Goal: Use online tool/utility: Utilize a website feature to perform a specific function

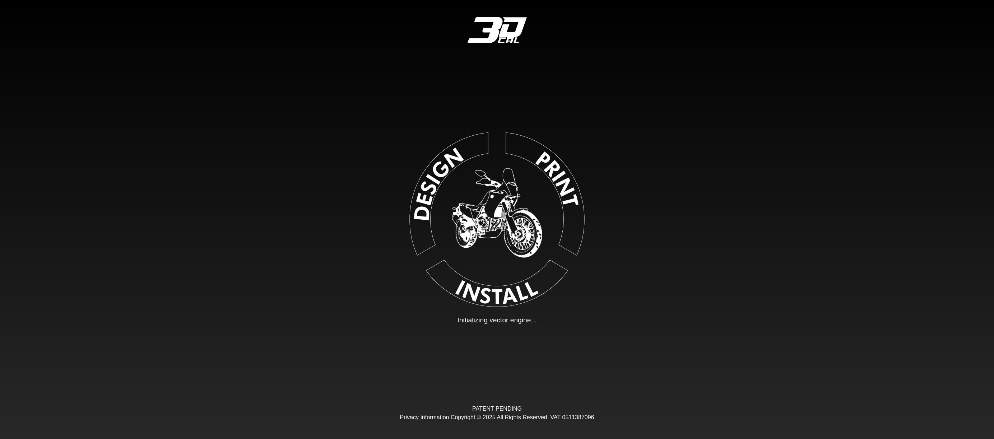
type input "**"
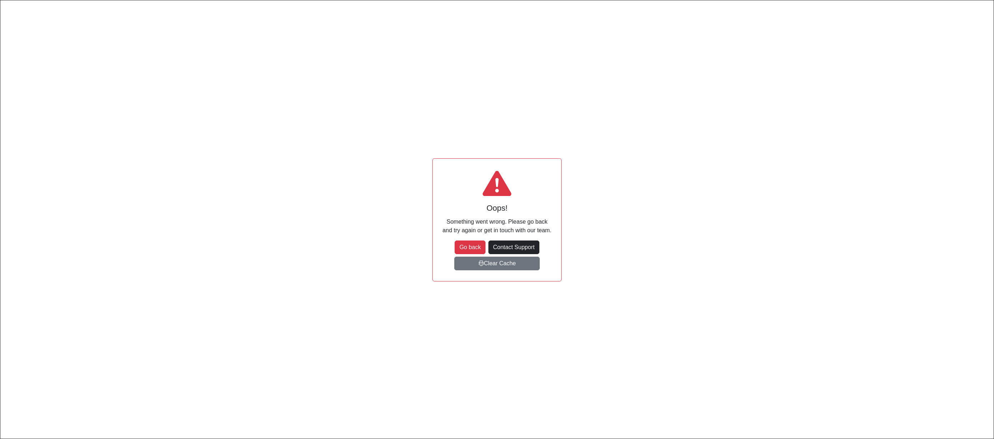
scroll to position [119, 169]
click at [479, 247] on button "Go back" at bounding box center [470, 248] width 31 height 14
click at [506, 264] on button "Clear Cache" at bounding box center [496, 264] width 85 height 14
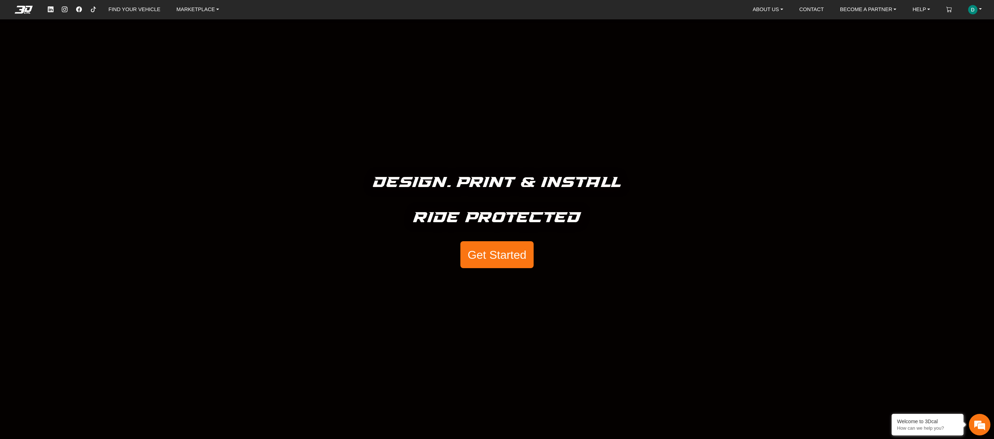
click at [503, 259] on button "Get Started" at bounding box center [496, 254] width 73 height 27
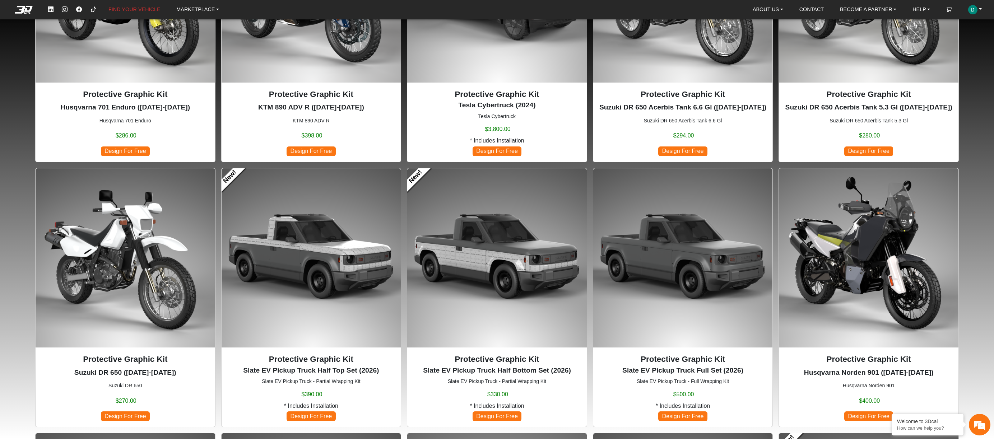
scroll to position [180, 0]
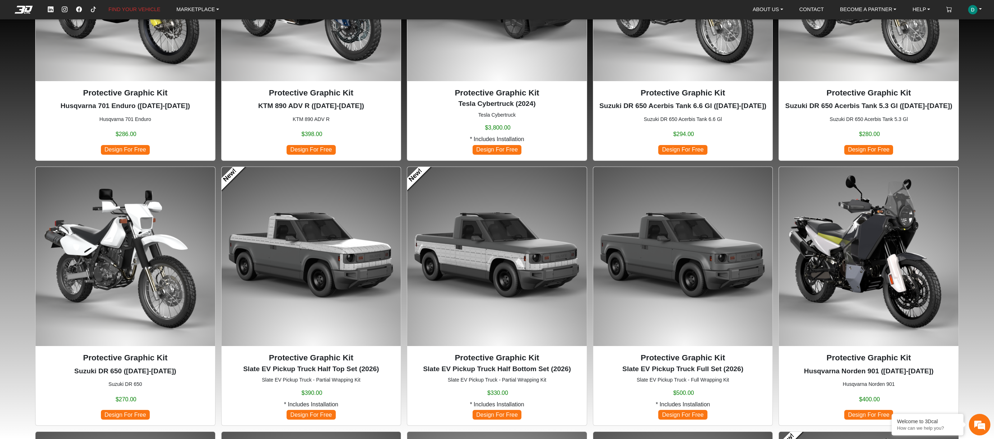
click at [682, 263] on img at bounding box center [683, 257] width 180 height 180
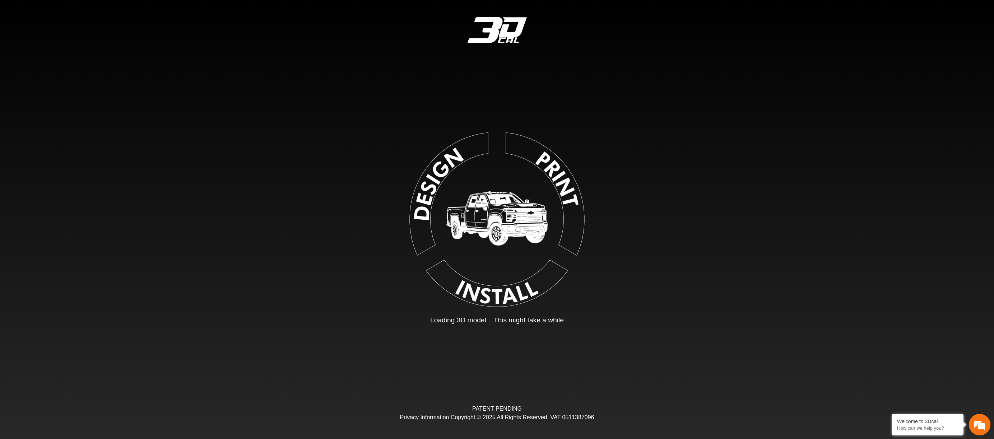
type input "*"
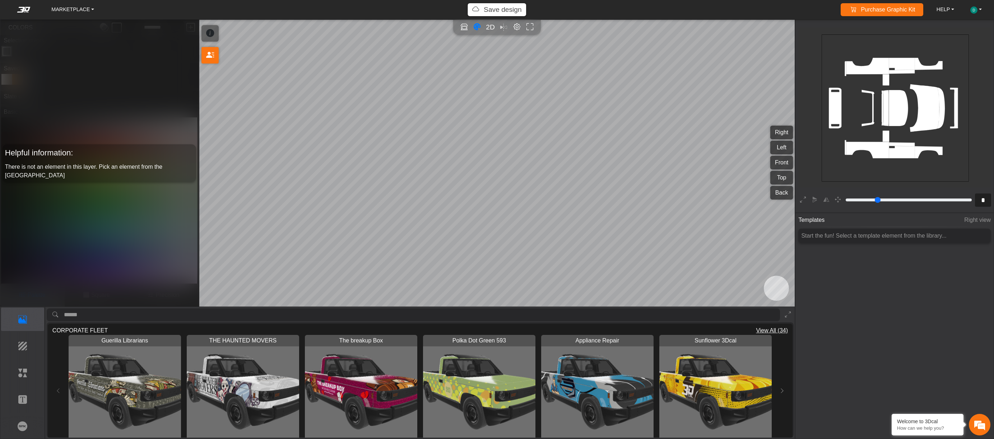
click at [375, 389] on img "View The breakup Box" at bounding box center [361, 391] width 112 height 112
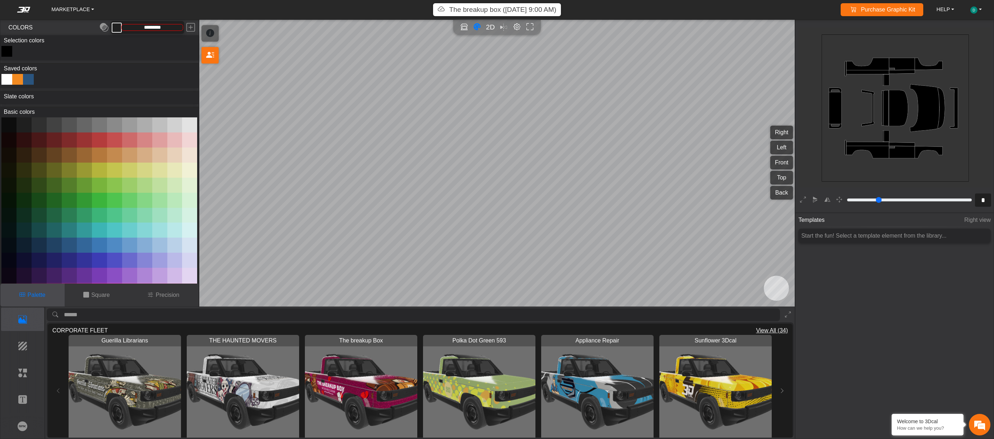
type input "*********"
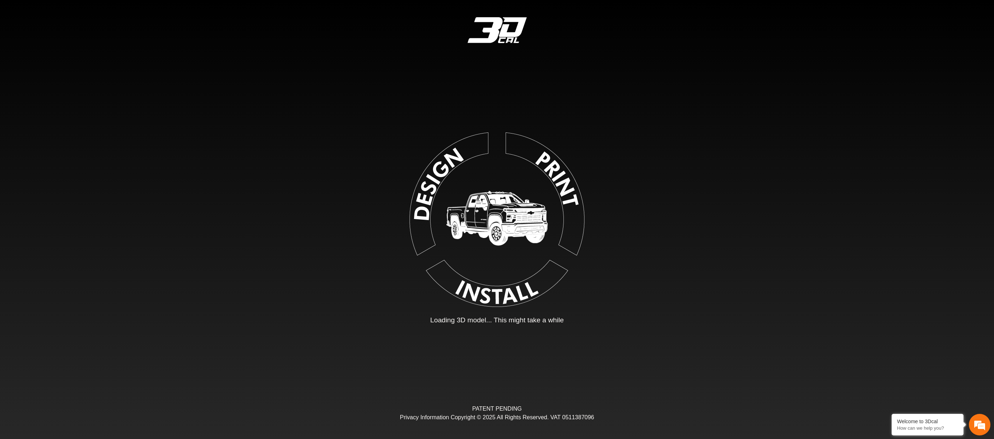
type input "*"
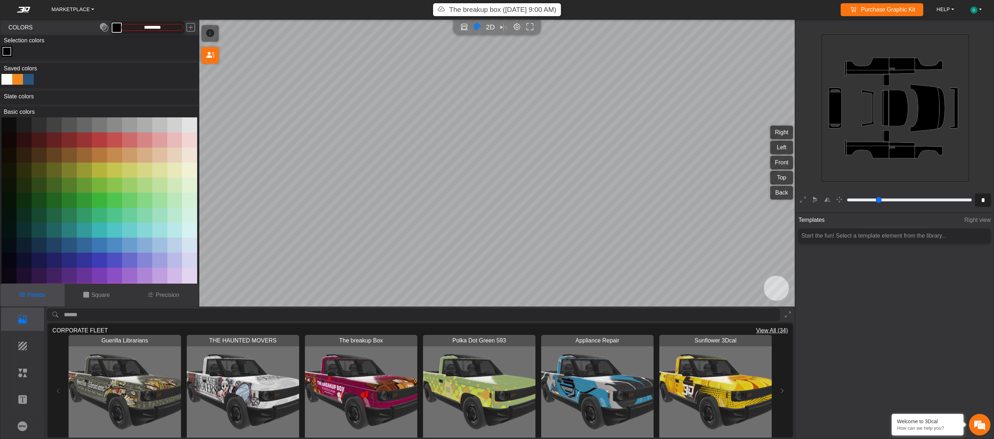
click at [484, 394] on img "View Polka Dot Green 593" at bounding box center [479, 391] width 112 height 112
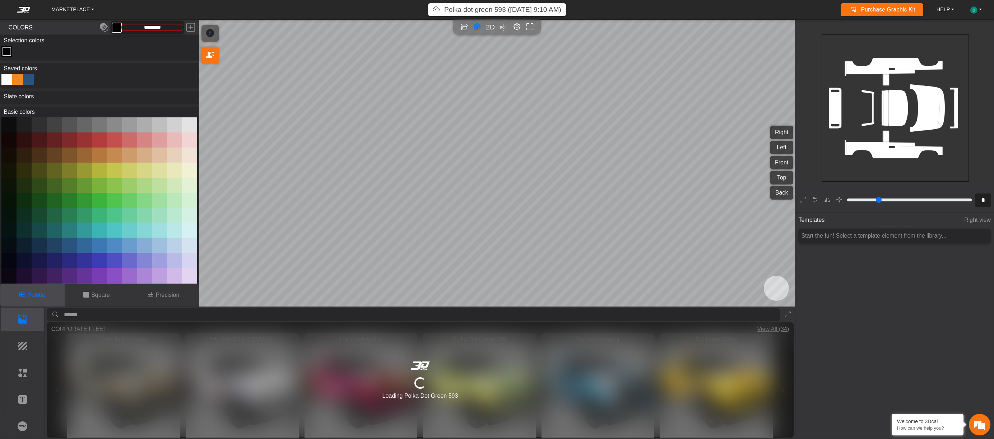
type input "*******"
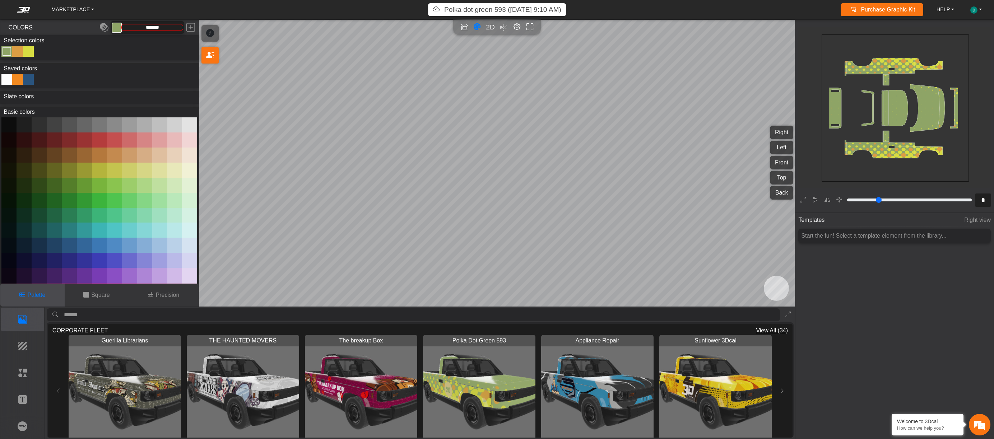
click at [587, 390] on img "View Appliance Repair" at bounding box center [597, 391] width 112 height 112
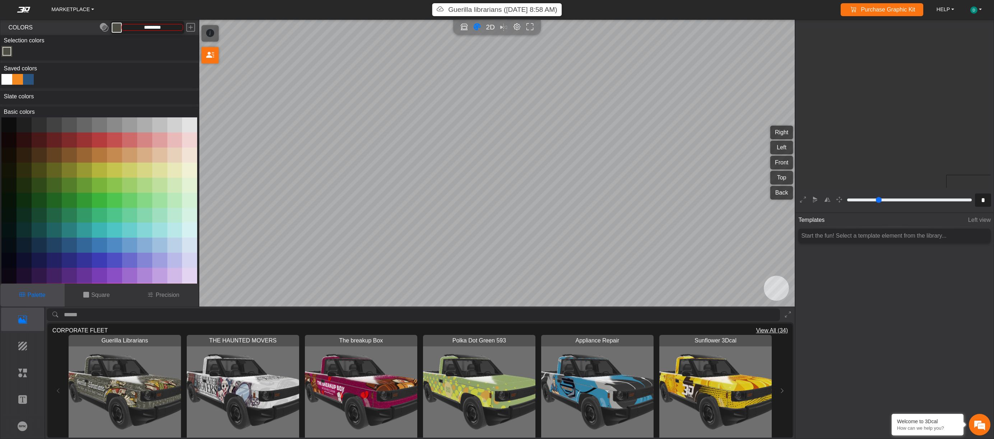
scroll to position [140, 125]
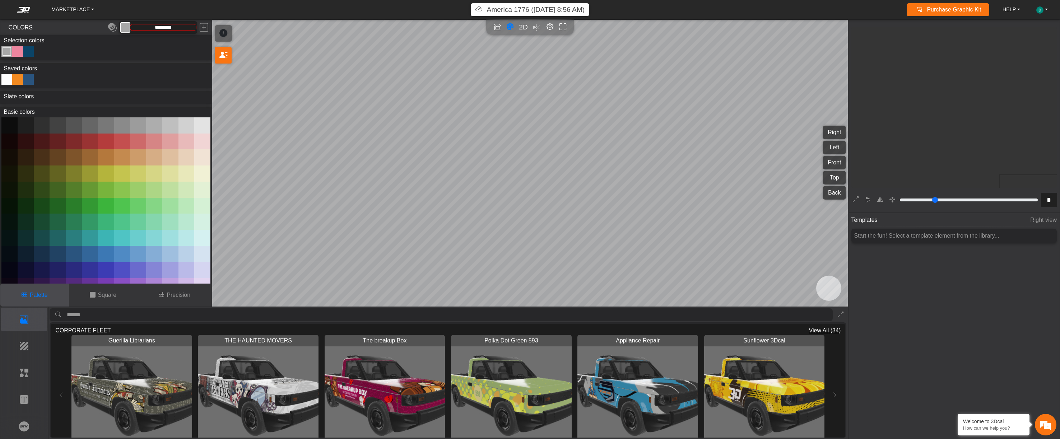
scroll to position [140, 125]
